Goal: Browse casually: Explore the website without a specific task or goal

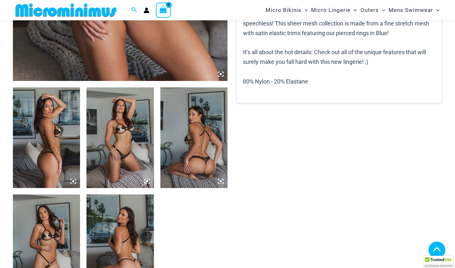
scroll to position [300, 0]
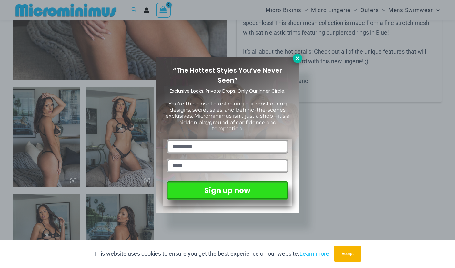
click at [299, 58] on icon at bounding box center [298, 58] width 6 height 6
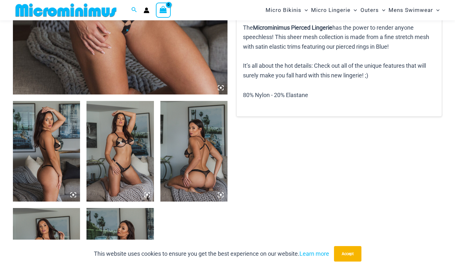
scroll to position [283, 0]
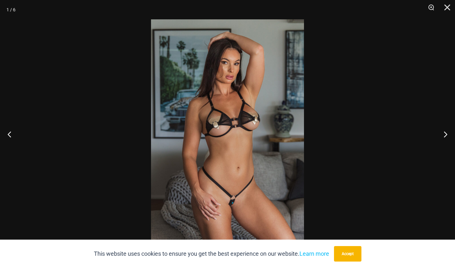
click at [265, 129] on img at bounding box center [227, 133] width 153 height 229
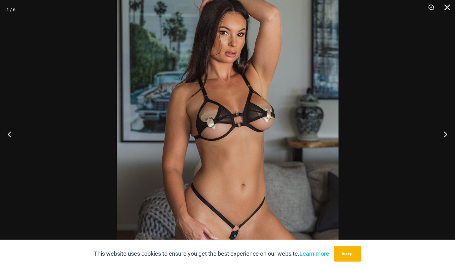
click at [265, 129] on img at bounding box center [228, 136] width 222 height 332
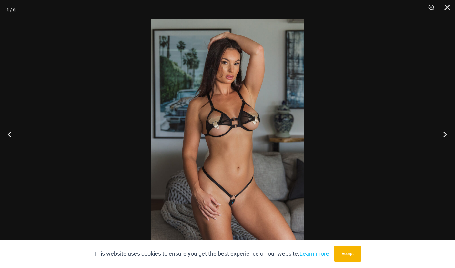
click at [447, 135] on button "Next" at bounding box center [443, 134] width 24 height 32
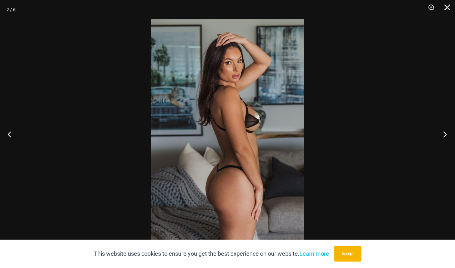
click at [447, 135] on button "Next" at bounding box center [443, 134] width 24 height 32
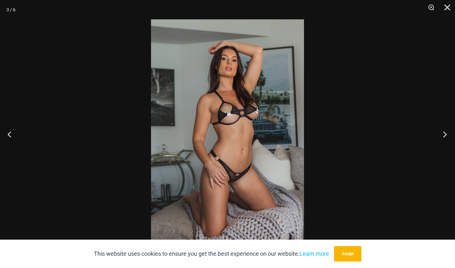
click at [447, 135] on button "Next" at bounding box center [443, 134] width 24 height 32
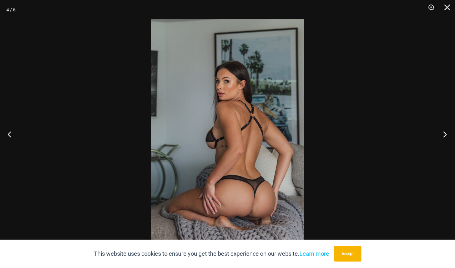
click at [447, 135] on button "Next" at bounding box center [443, 134] width 24 height 32
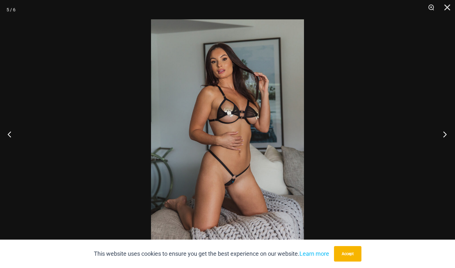
click at [447, 135] on button "Next" at bounding box center [443, 134] width 24 height 32
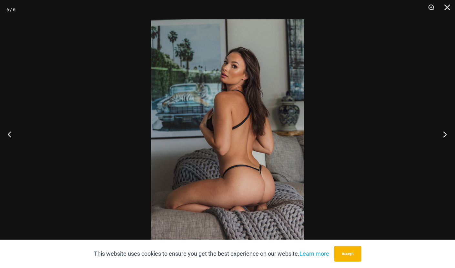
click at [447, 135] on button "Next" at bounding box center [443, 134] width 24 height 32
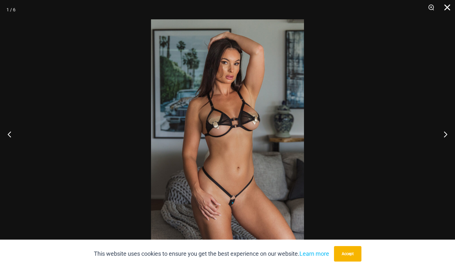
click at [448, 8] on button "Close" at bounding box center [445, 9] width 16 height 19
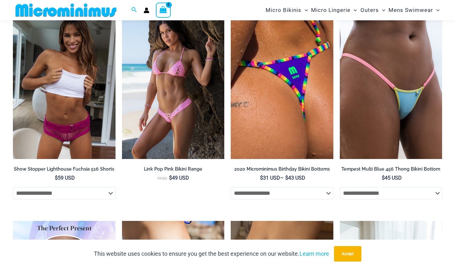
scroll to position [831, 0]
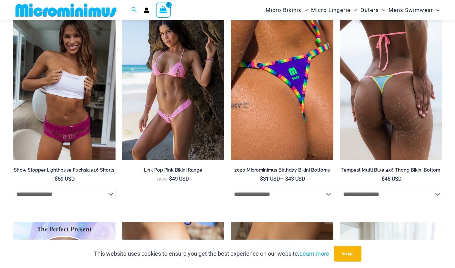
click at [393, 113] on img at bounding box center [391, 83] width 103 height 154
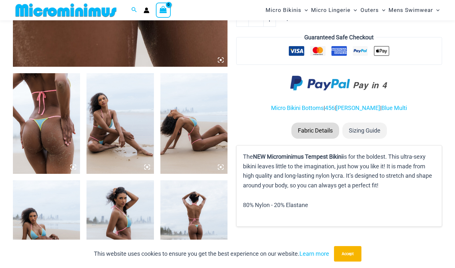
scroll to position [316, 0]
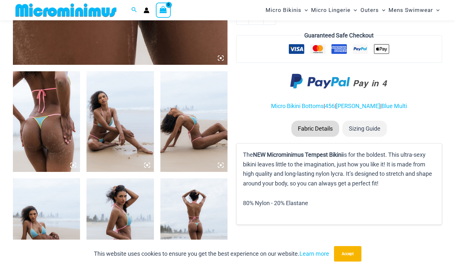
click at [61, 117] on img at bounding box center [46, 121] width 67 height 101
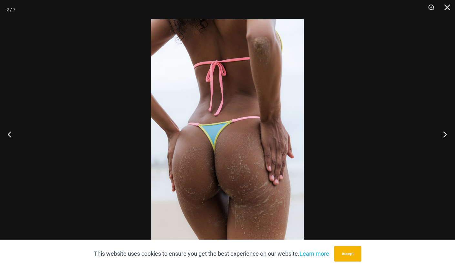
click at [446, 136] on button "Next" at bounding box center [443, 134] width 24 height 32
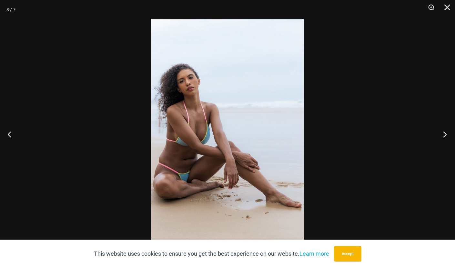
click at [445, 136] on button "Next" at bounding box center [443, 134] width 24 height 32
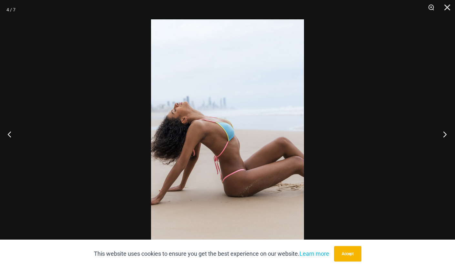
click at [445, 136] on button "Next" at bounding box center [443, 134] width 24 height 32
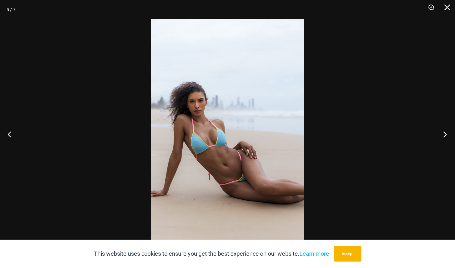
click at [445, 136] on button "Next" at bounding box center [443, 134] width 24 height 32
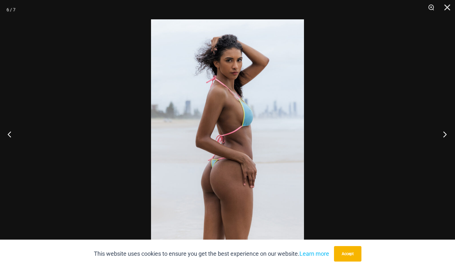
click at [445, 136] on button "Next" at bounding box center [443, 134] width 24 height 32
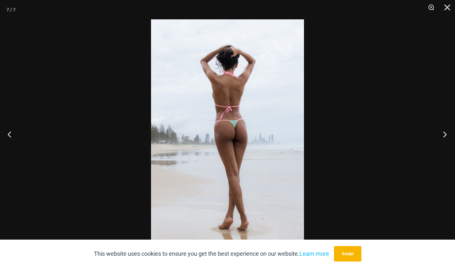
click at [445, 136] on button "Next" at bounding box center [443, 134] width 24 height 32
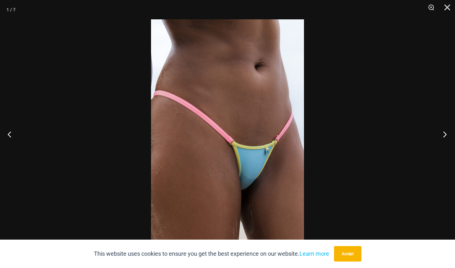
click at [445, 136] on button "Next" at bounding box center [443, 134] width 24 height 32
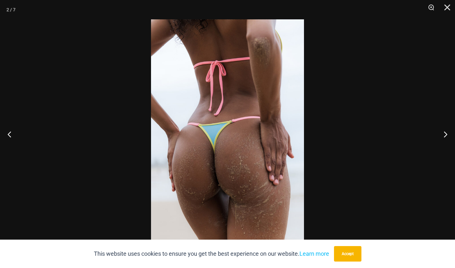
drag, startPoint x: 352, startPoint y: 255, endPoint x: 368, endPoint y: 198, distance: 58.9
click at [352, 248] on button "Accept" at bounding box center [347, 253] width 27 height 15
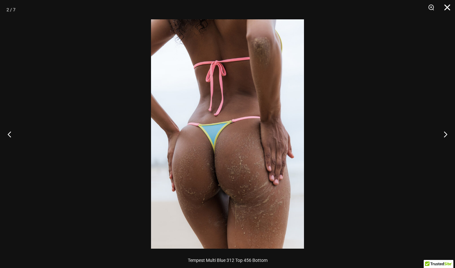
click at [451, 10] on button "Close" at bounding box center [445, 9] width 16 height 19
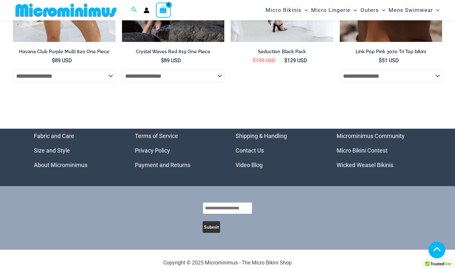
scroll to position [1966, 0]
